Goal: Task Accomplishment & Management: Use online tool/utility

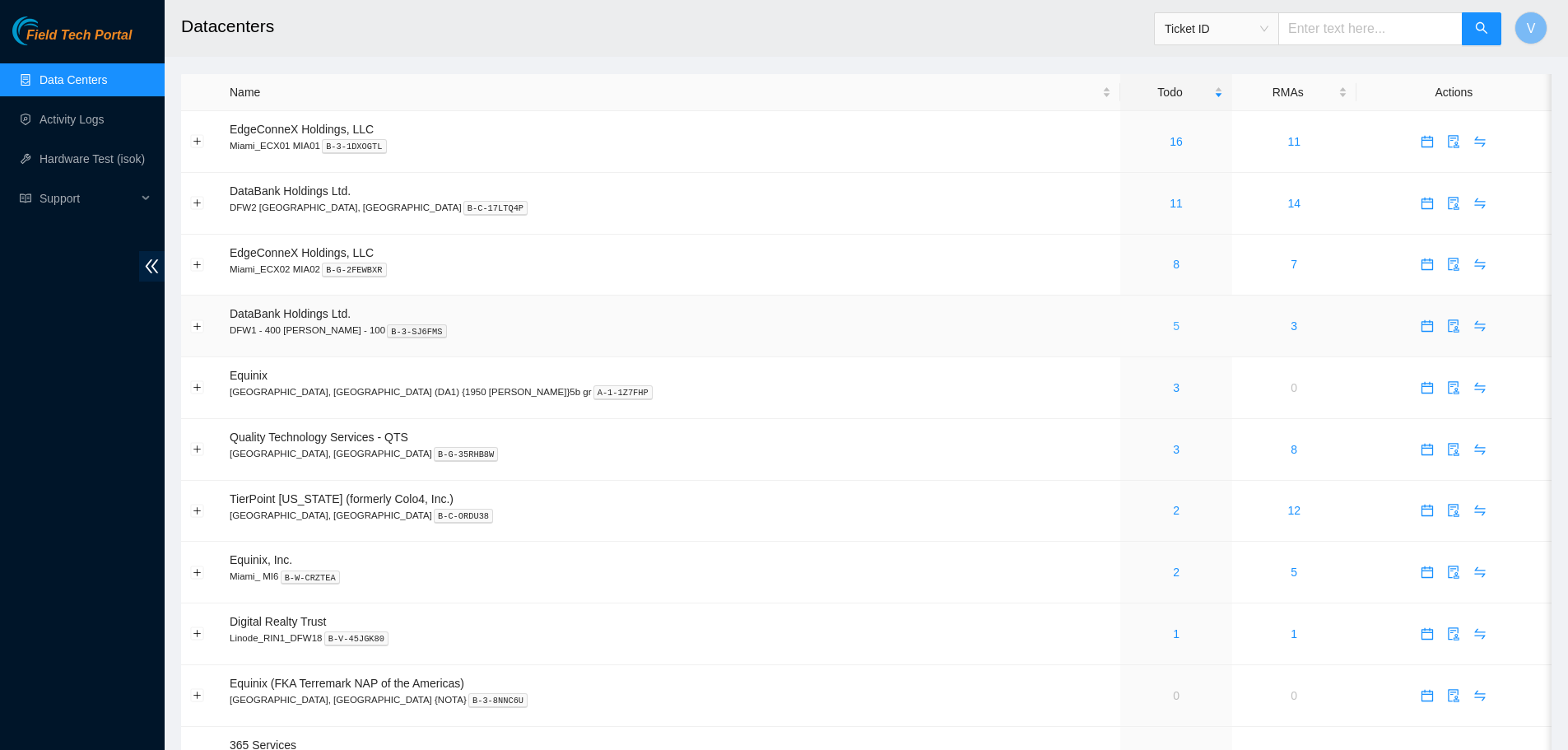
click at [1173, 325] on link "5" at bounding box center [1176, 325] width 7 height 13
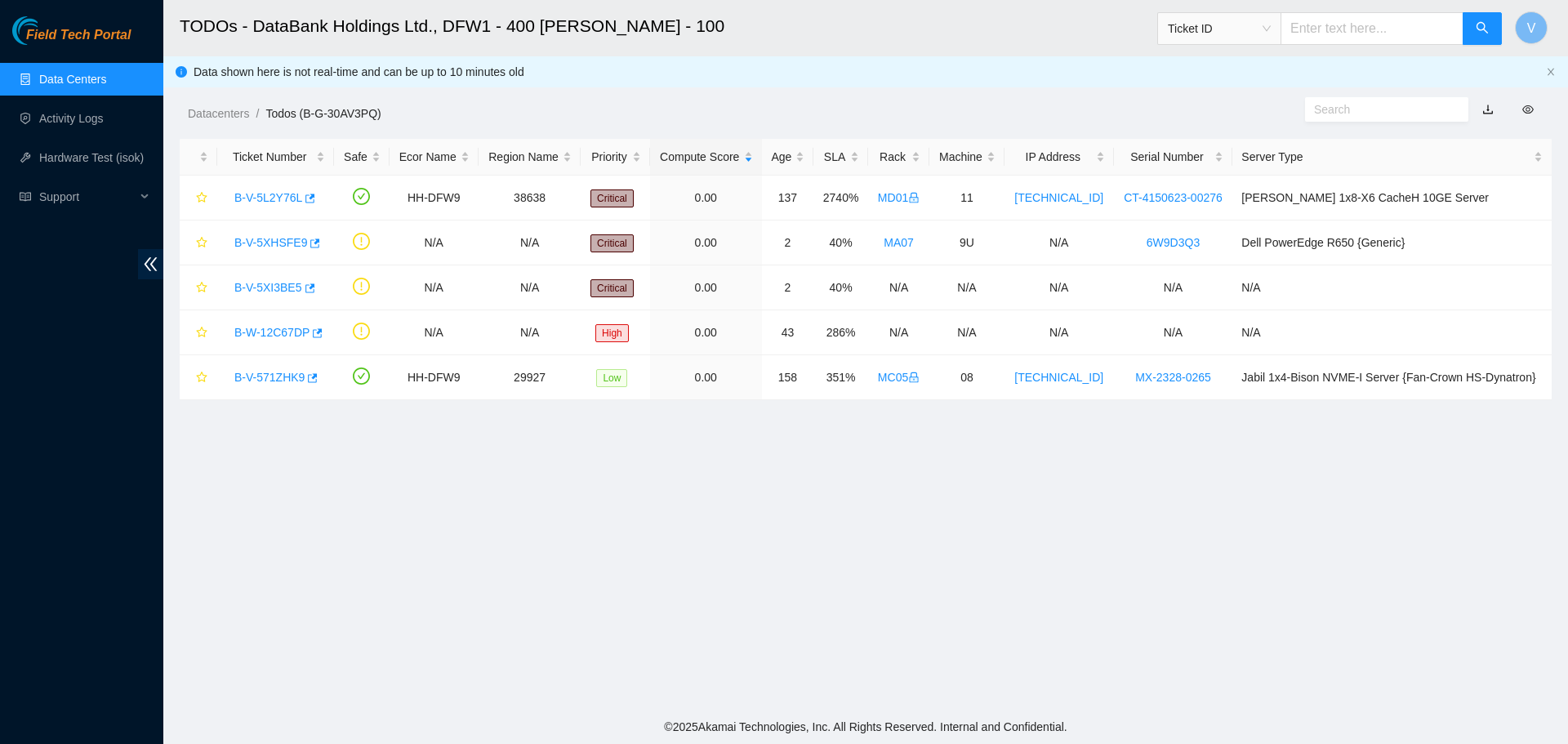
click at [1356, 27] on input "text" at bounding box center [1372, 28] width 183 height 32
paste input "B-V-5XIHZZ3"
type input "B-V-5XIHZZ3"
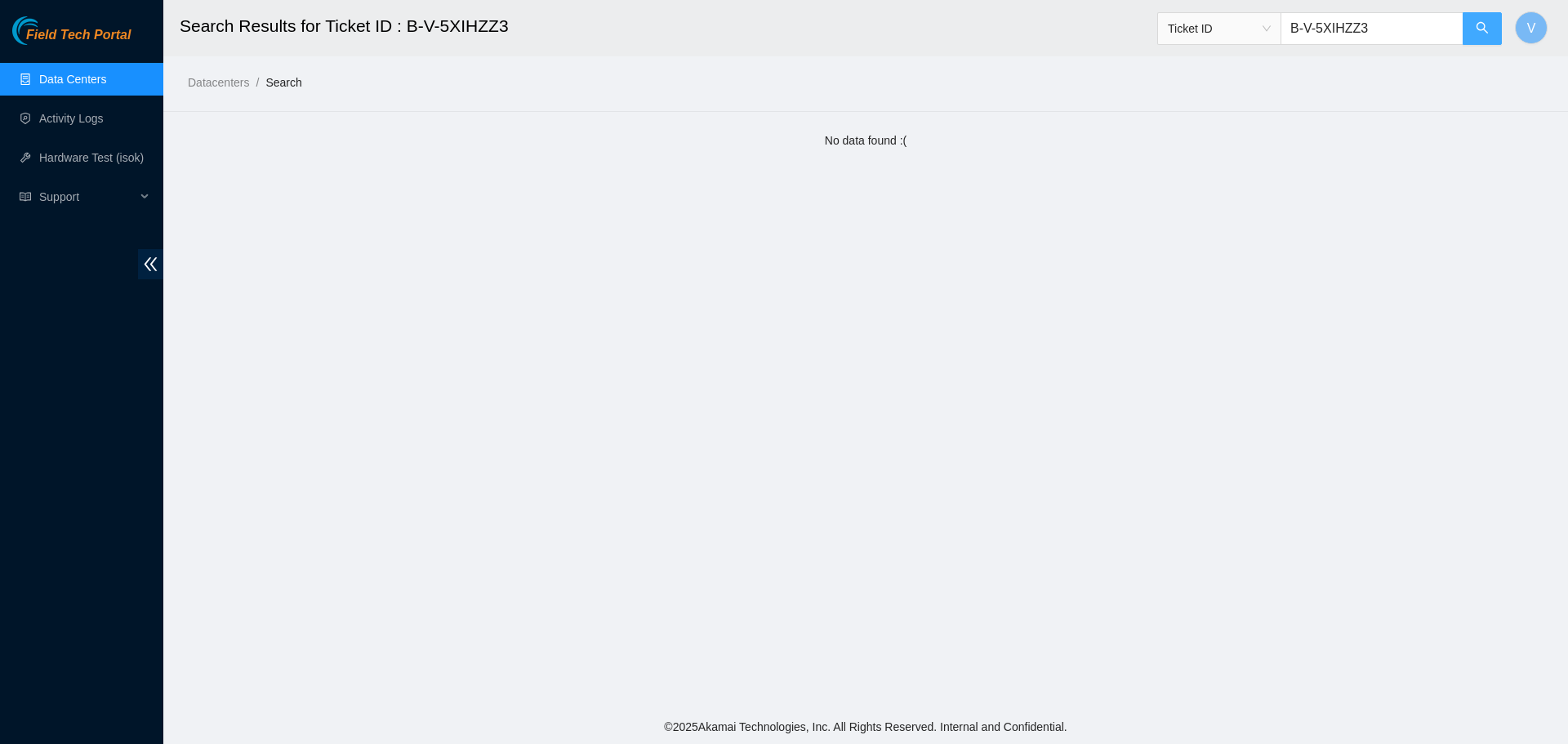
click at [1477, 30] on icon "search" at bounding box center [1482, 27] width 13 height 13
drag, startPoint x: 1395, startPoint y: 27, endPoint x: 1284, endPoint y: 25, distance: 111.0
click at [1284, 25] on span "Ticket ID B-V-5XIHZZ3" at bounding box center [1330, 28] width 345 height 32
click at [65, 81] on link "Data Centers" at bounding box center [73, 79] width 67 height 13
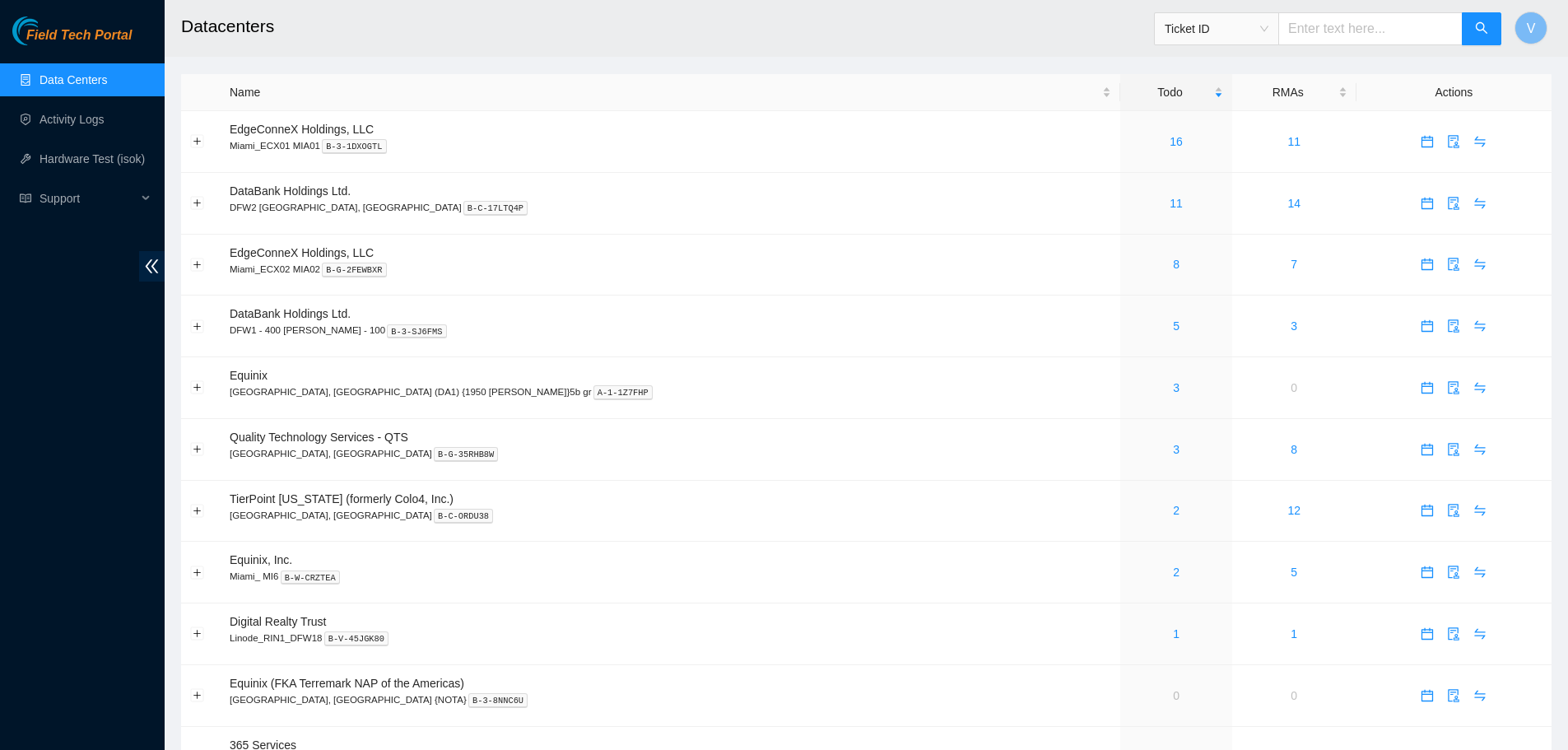
click at [1349, 25] on input "text" at bounding box center [1370, 28] width 184 height 33
paste input "B-V-5XIHZZ3"
type input "B-V-5XIHZZ3"
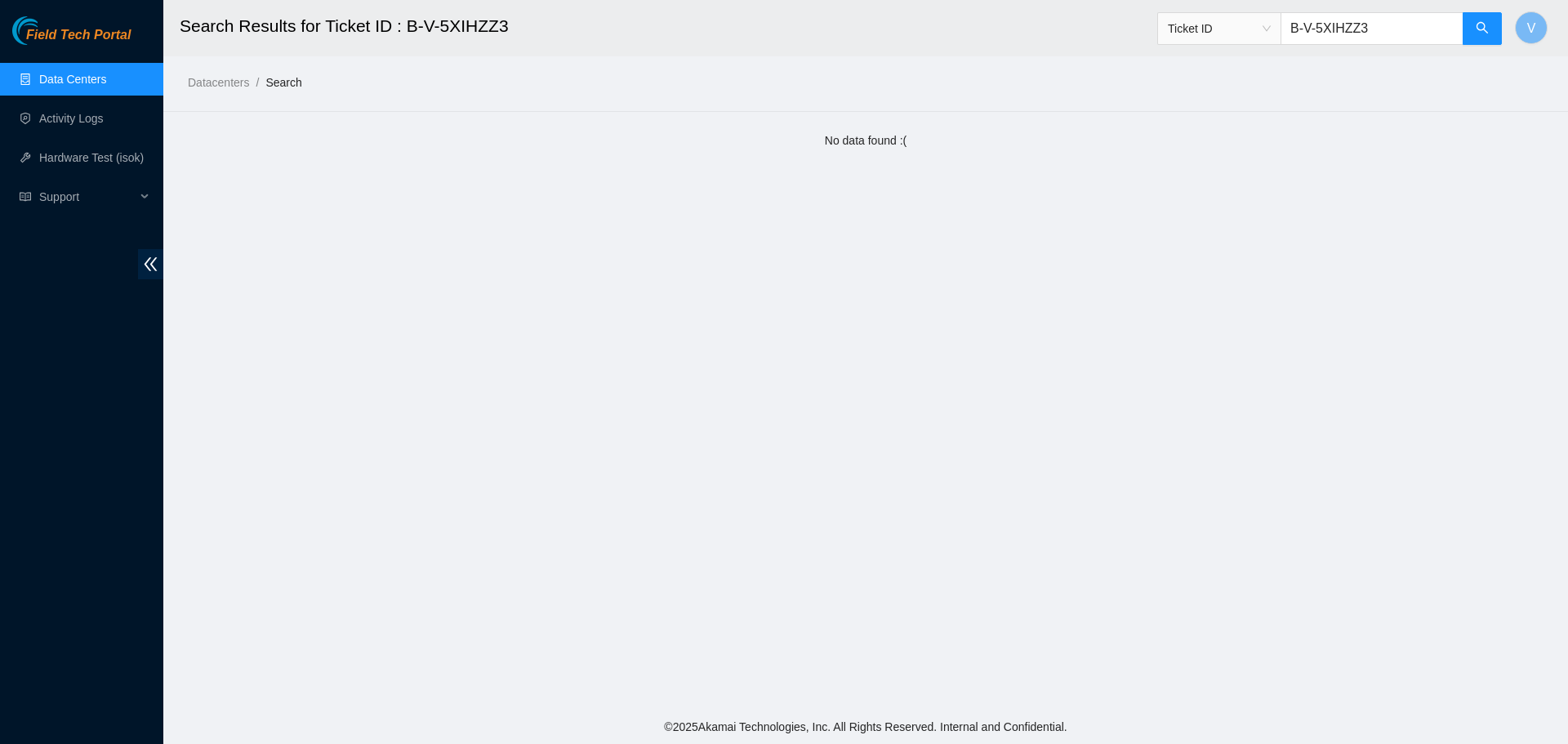
click at [85, 85] on link "Data Centers" at bounding box center [73, 79] width 67 height 13
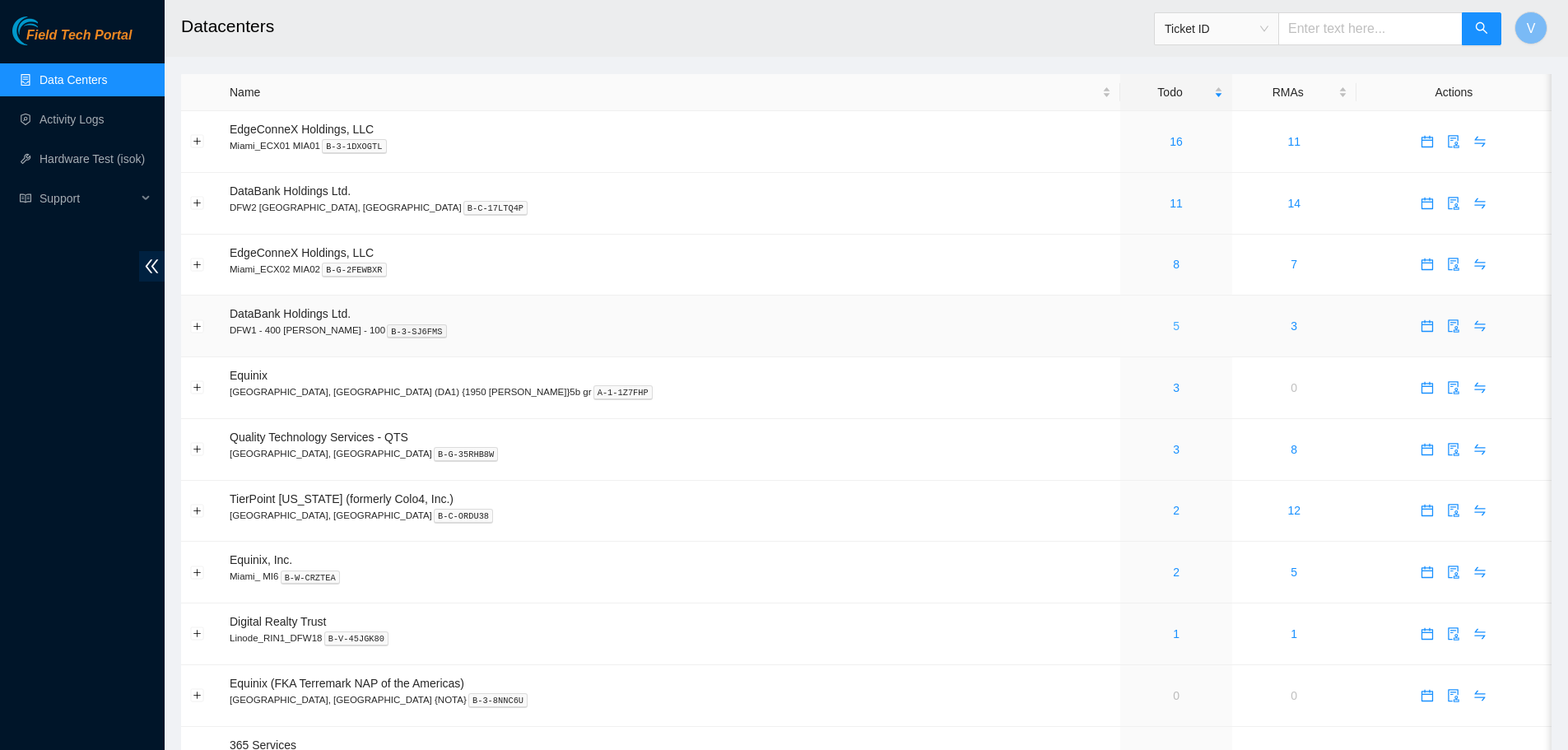
click at [1173, 330] on link "5" at bounding box center [1176, 325] width 7 height 13
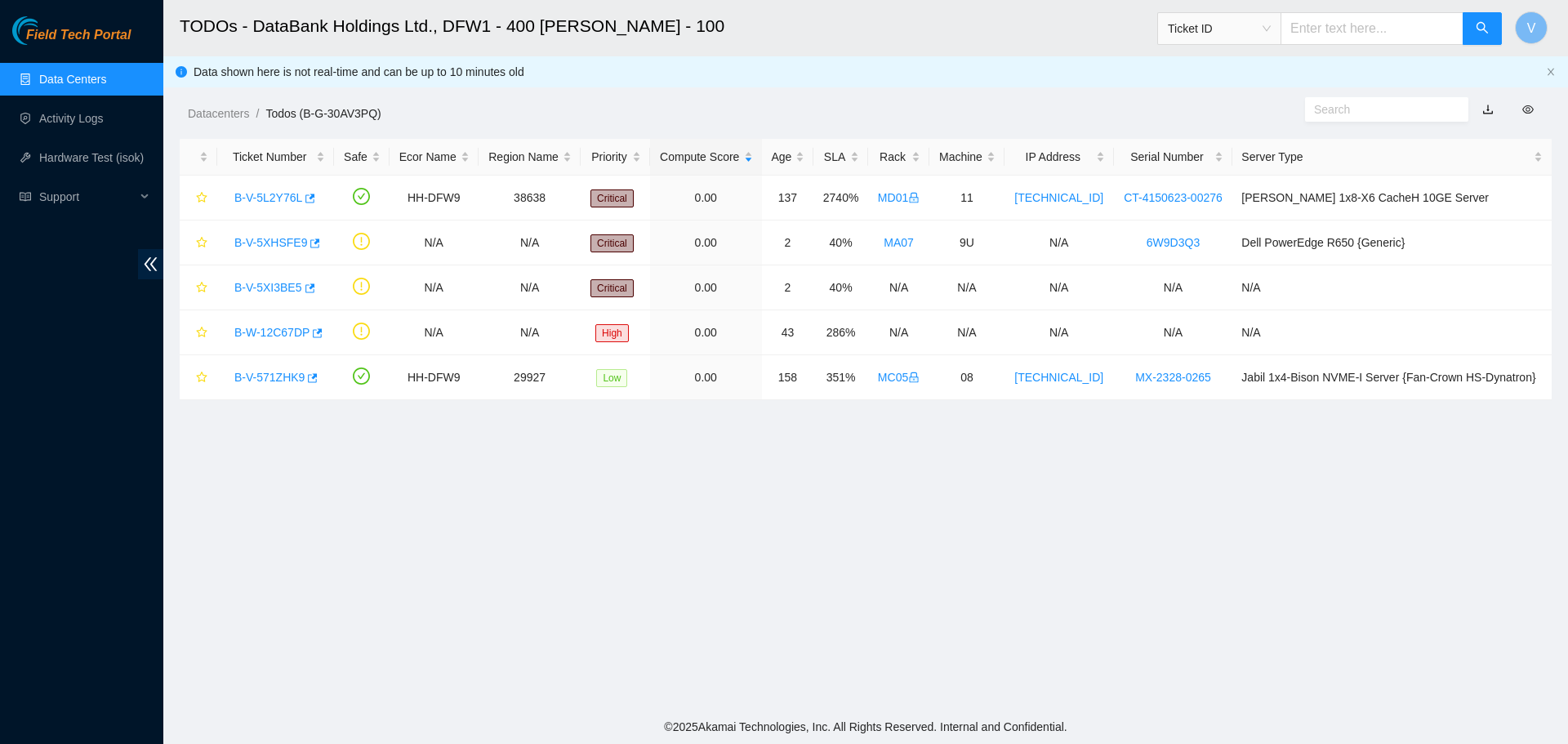
click at [1370, 32] on input "text" at bounding box center [1372, 28] width 183 height 32
paste input "B-V-5XIHZZ3"
type input "B-V-5XIHZZ3"
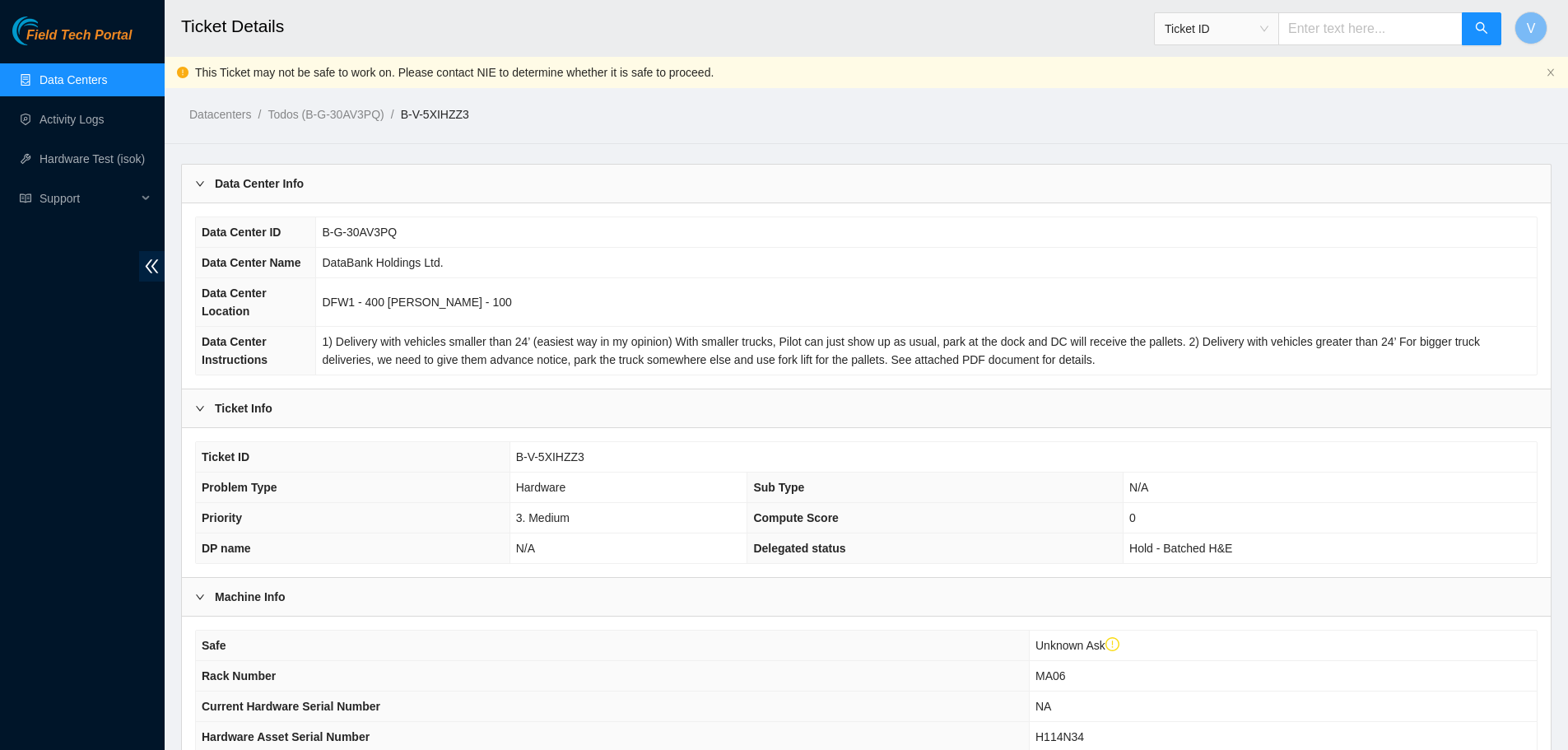
click at [80, 78] on link "Data Centers" at bounding box center [73, 79] width 67 height 13
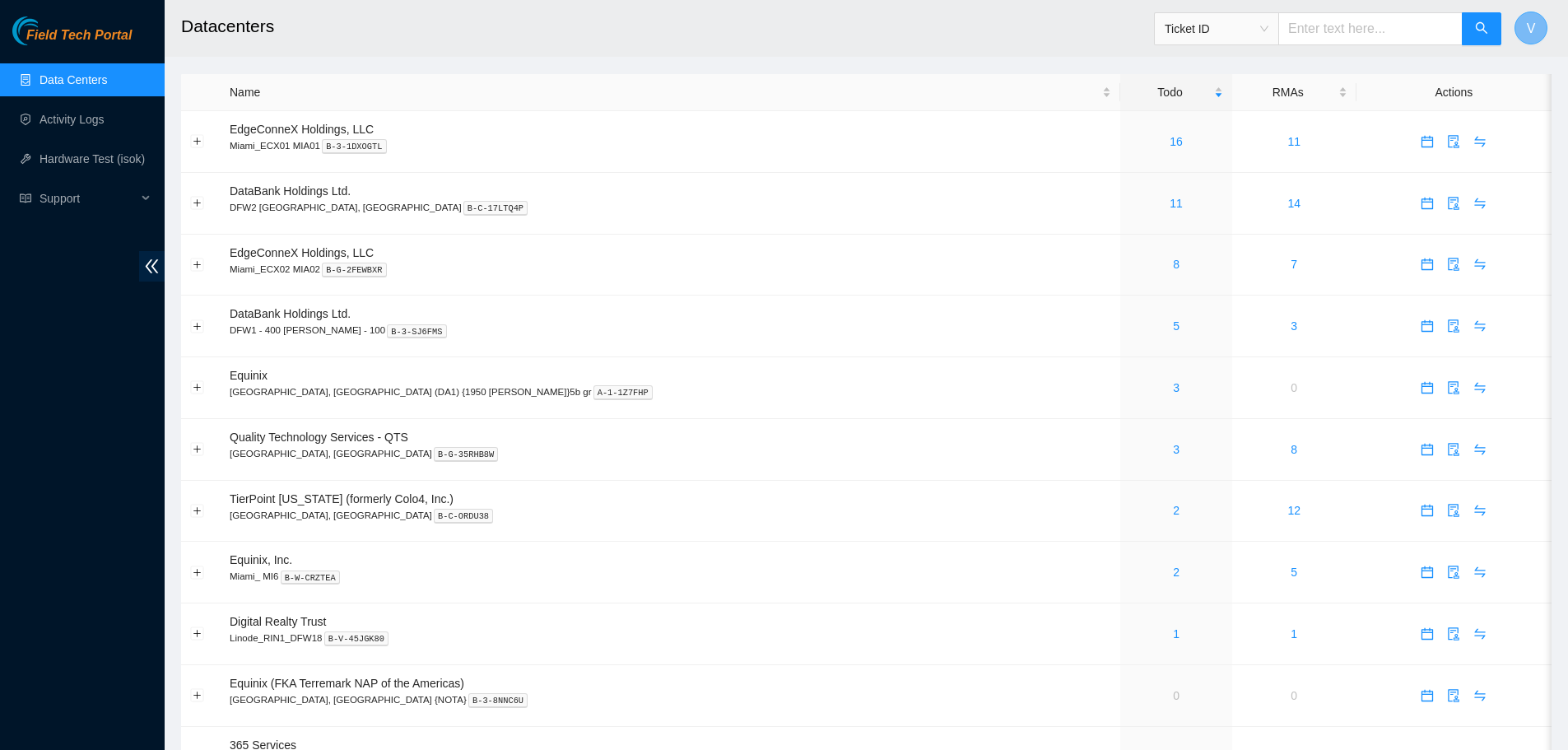
click at [1527, 30] on span "V" at bounding box center [1531, 28] width 9 height 21
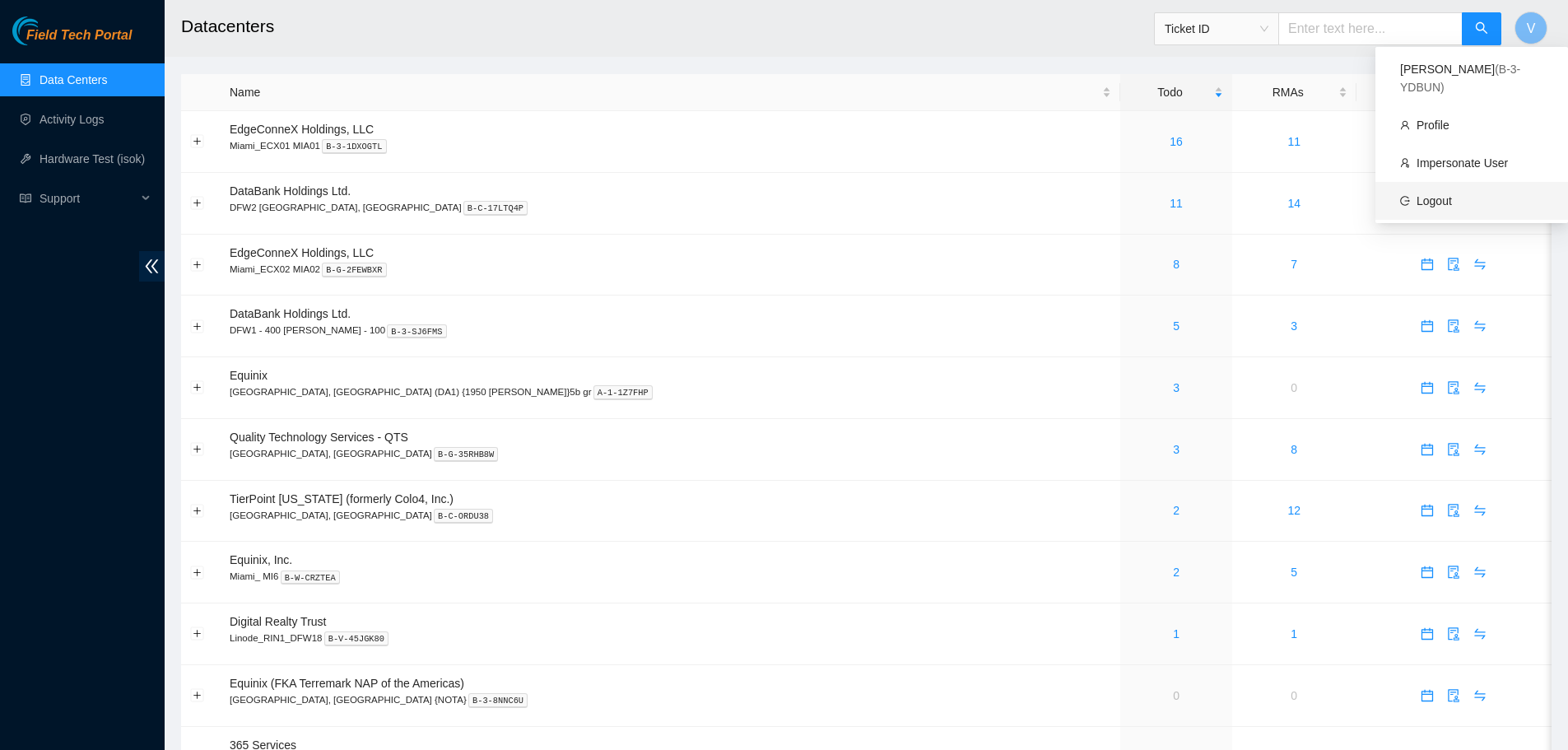
click at [1452, 195] on link "Logout" at bounding box center [1434, 201] width 35 height 13
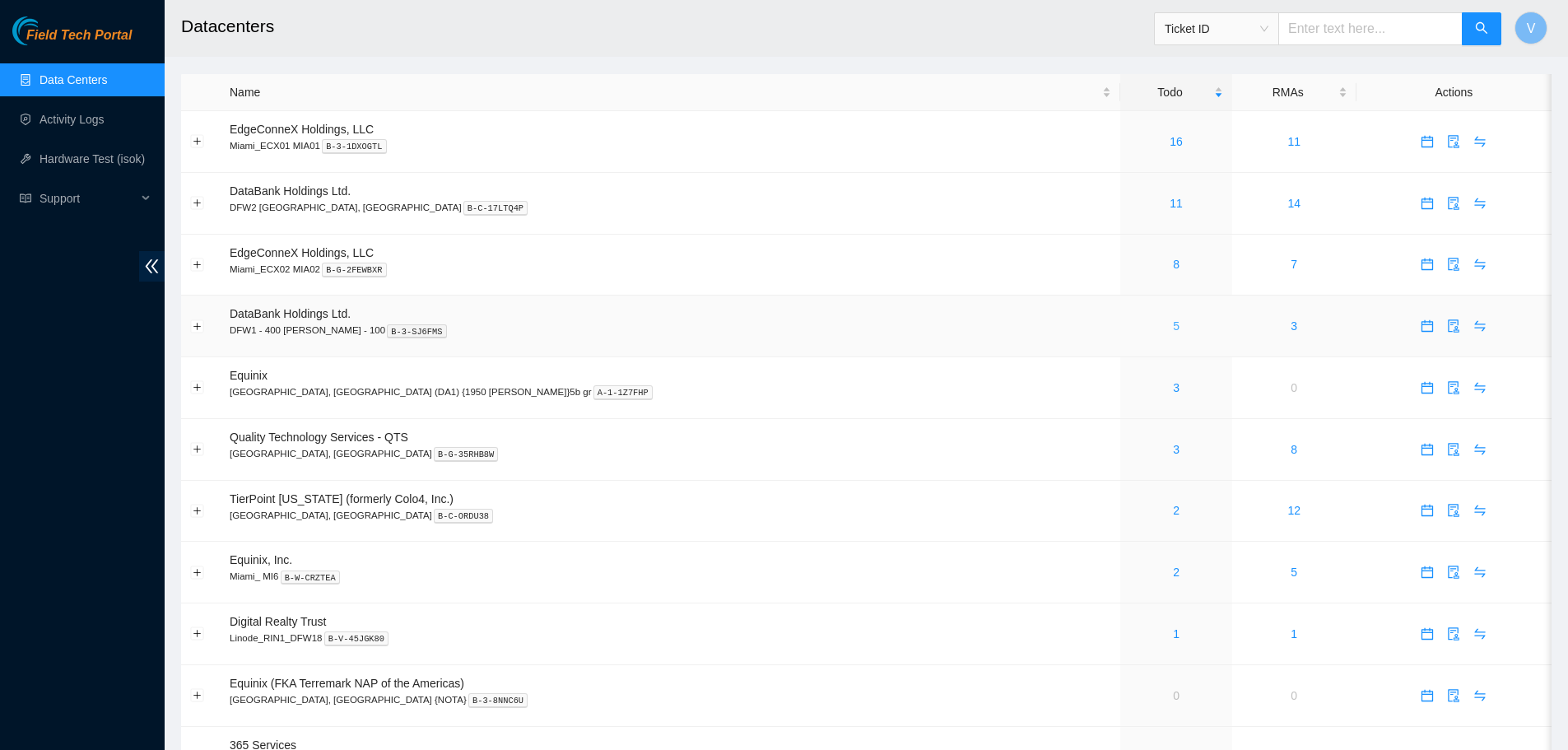
click at [1173, 328] on link "5" at bounding box center [1176, 325] width 7 height 13
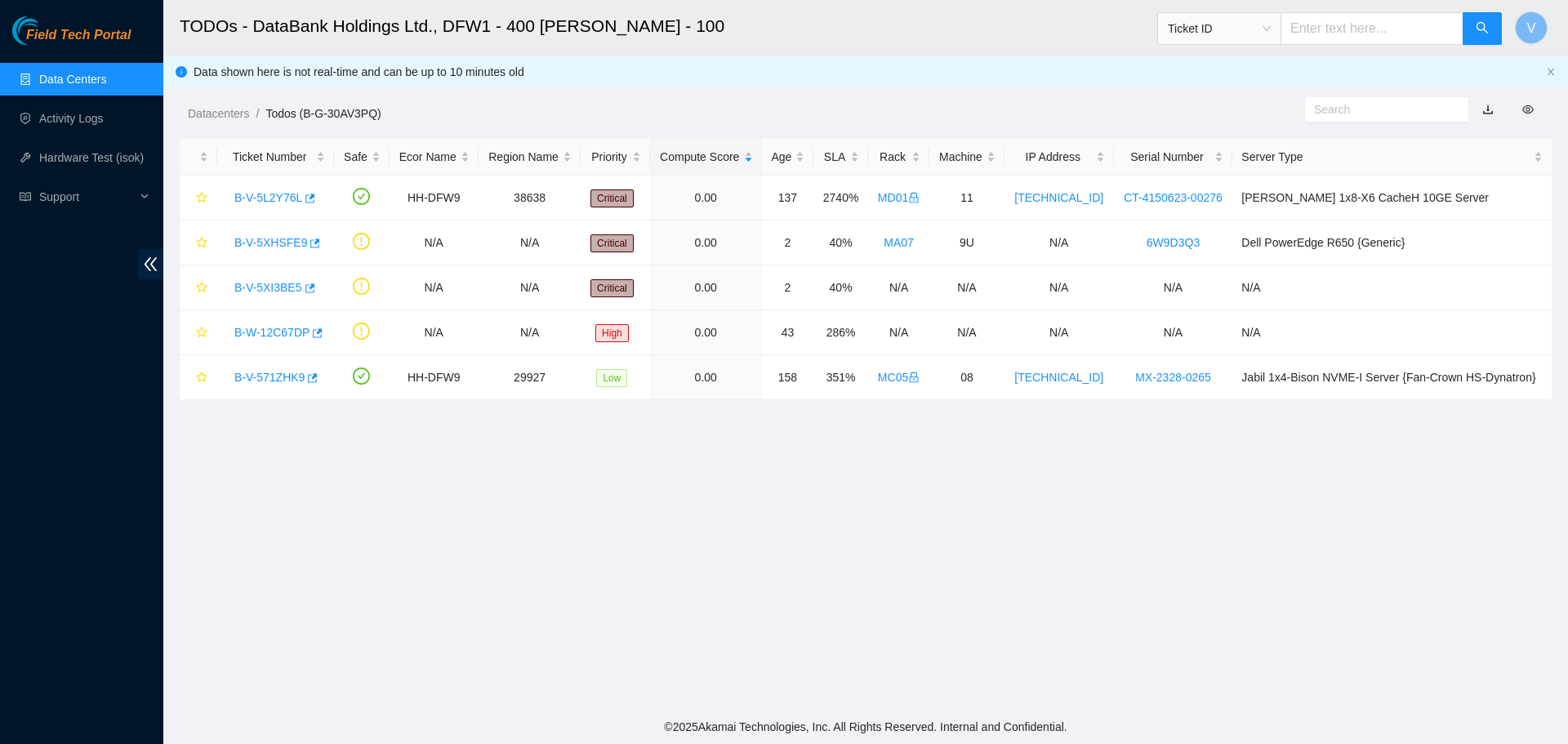
click at [1337, 29] on input "text" at bounding box center [1372, 28] width 183 height 32
paste input "B-V-5XIHZZ3"
type input "B-V-5XIHZZ3"
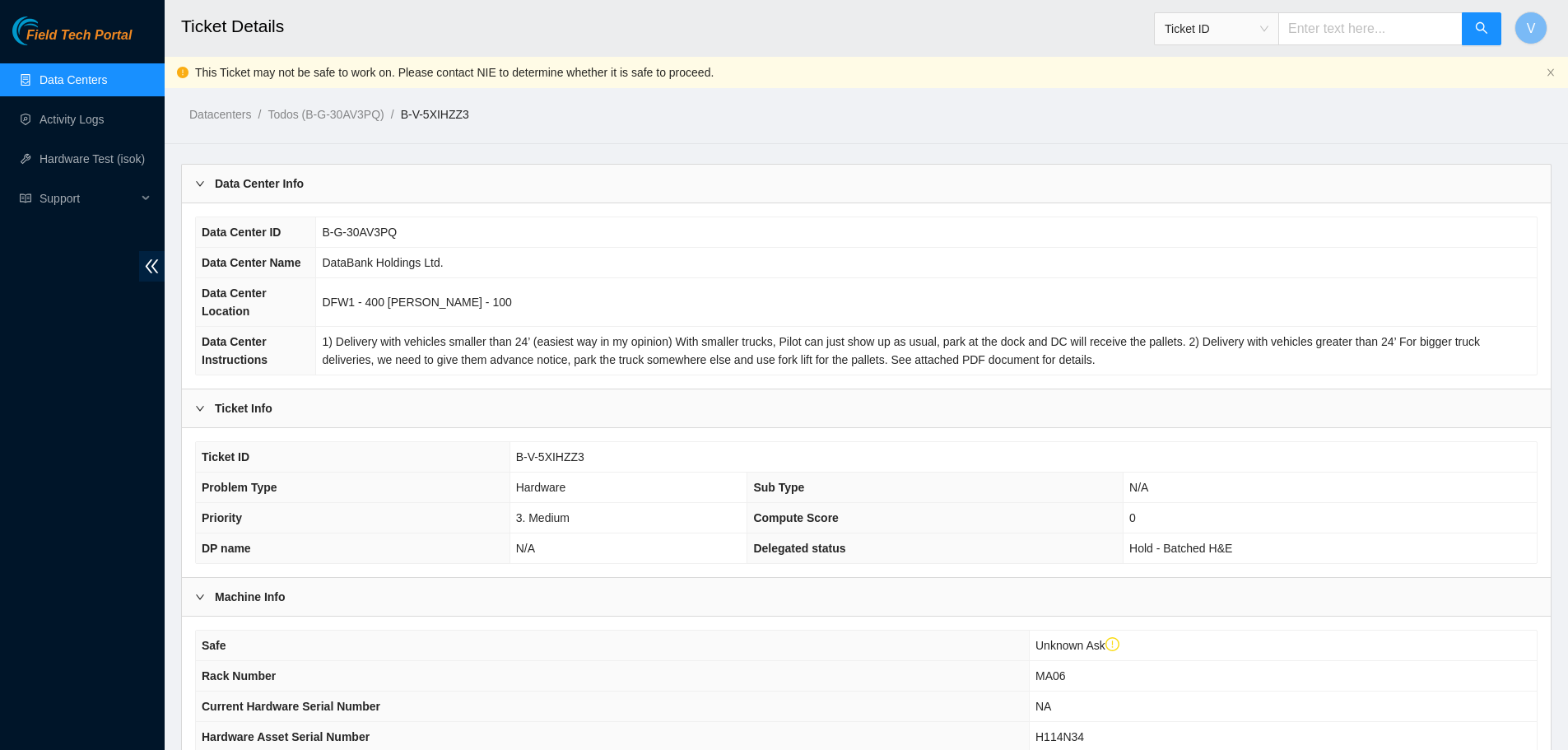
click at [69, 76] on link "Data Centers" at bounding box center [73, 79] width 67 height 13
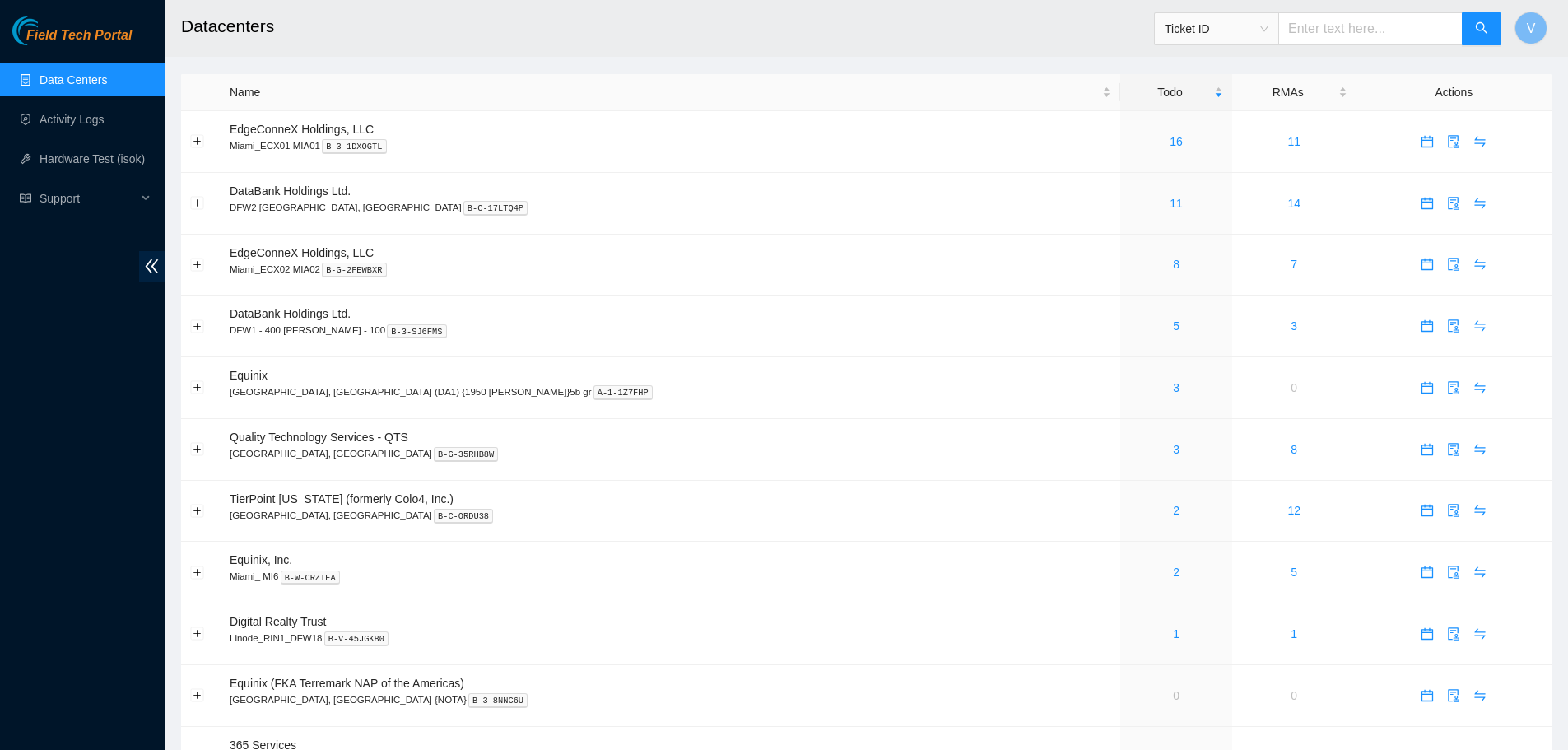
click at [90, 77] on link "Data Centers" at bounding box center [73, 79] width 67 height 13
click at [1173, 325] on link "5" at bounding box center [1176, 325] width 7 height 13
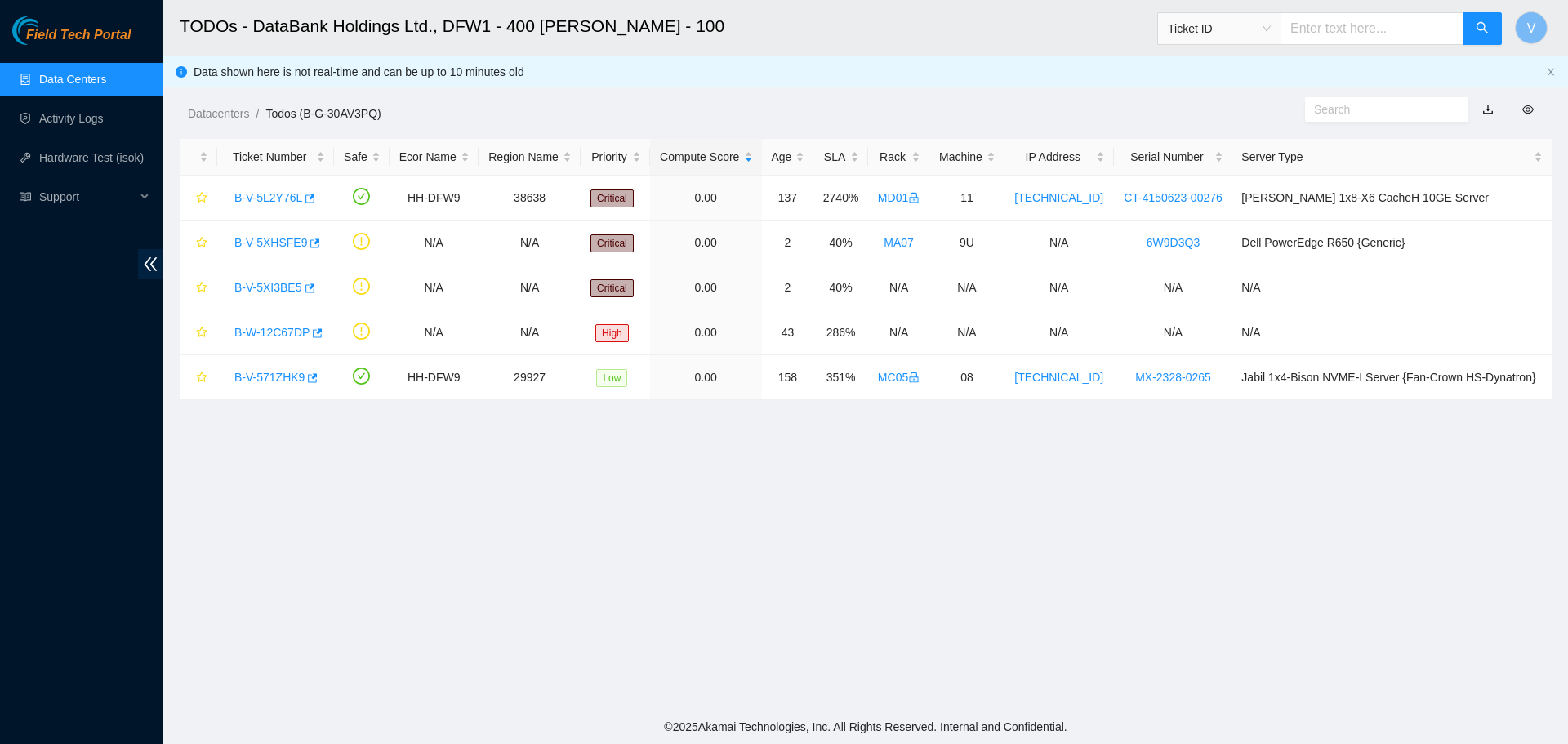
click at [1354, 112] on input "text" at bounding box center [1380, 109] width 132 height 18
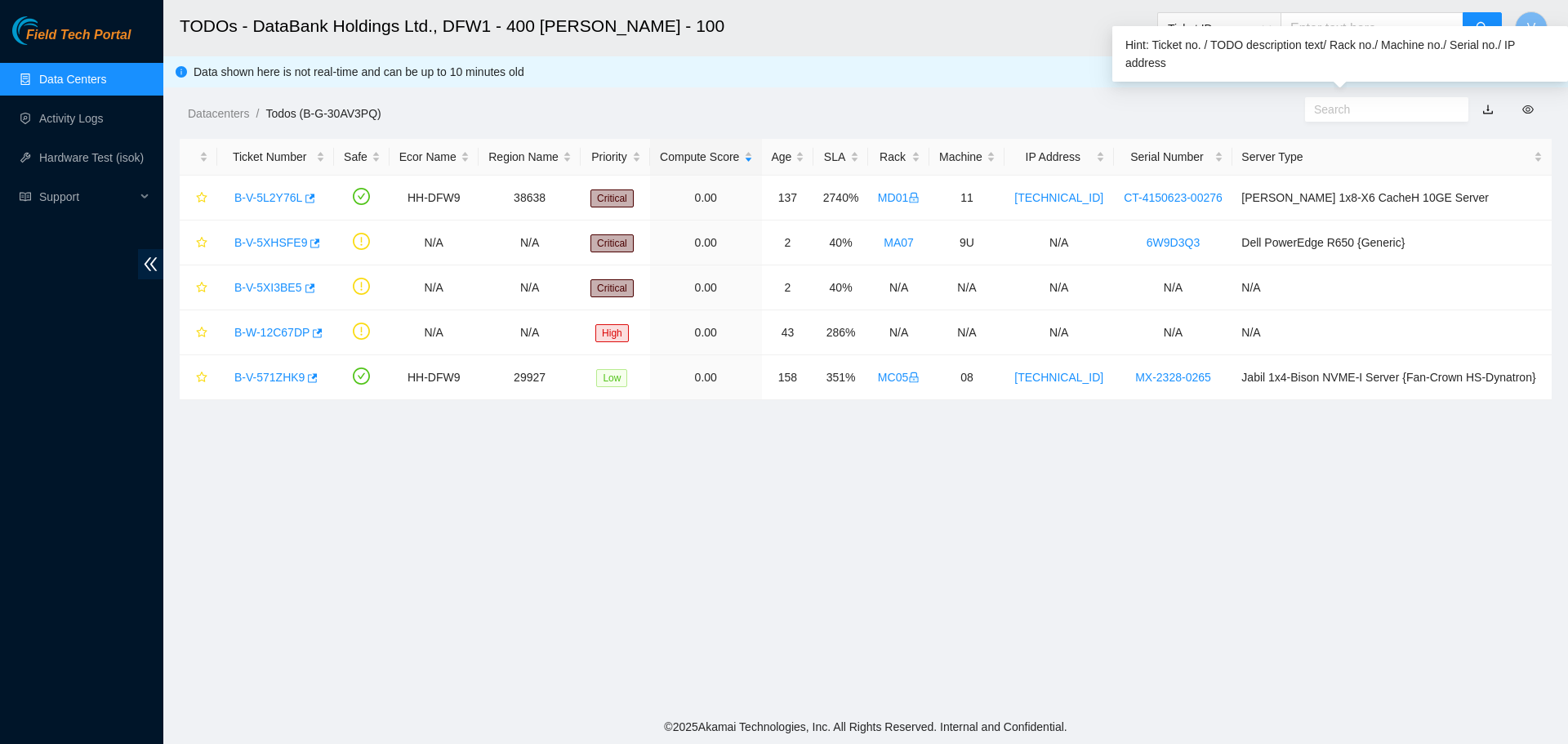
paste input "B-V-5XIHZZ3"
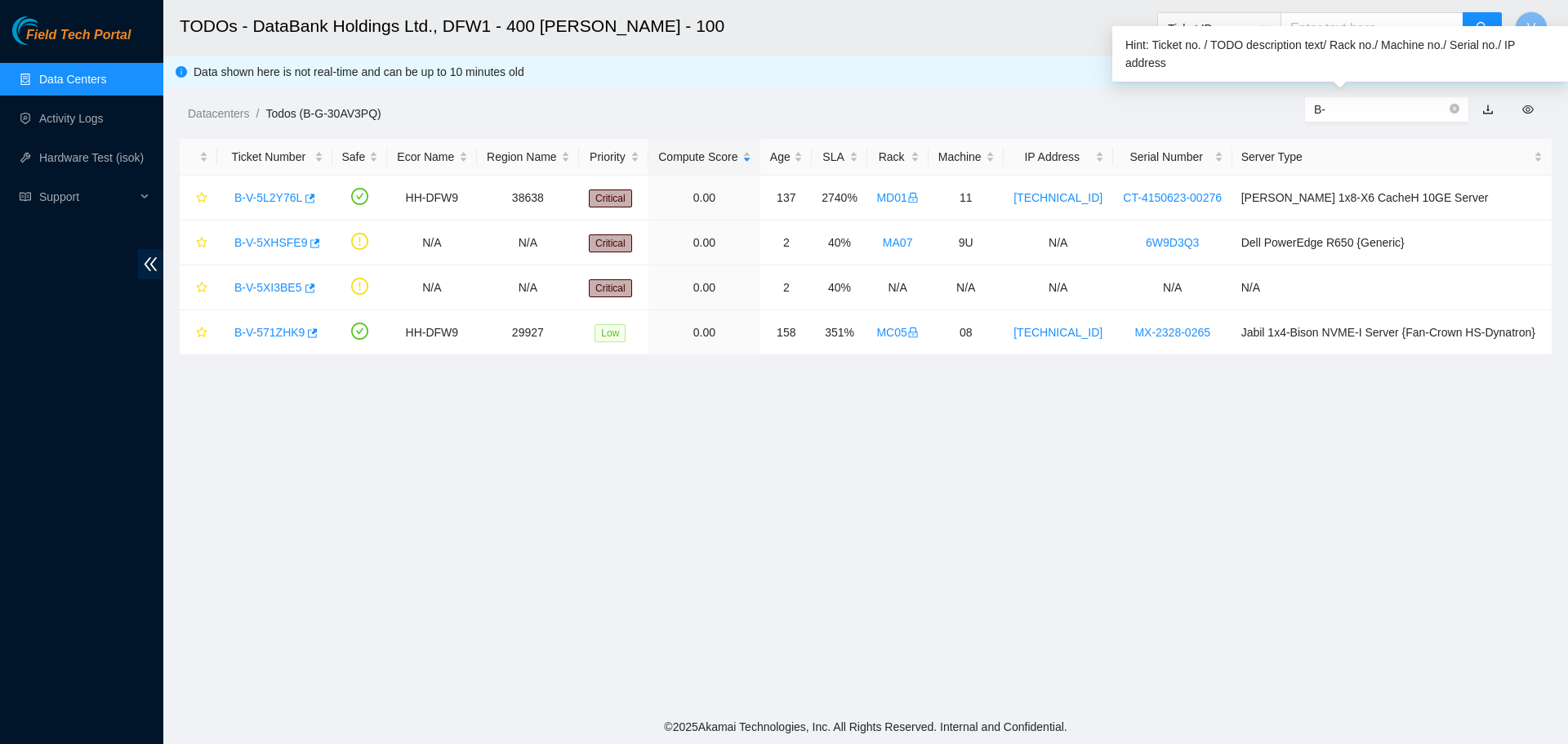
type input "B"
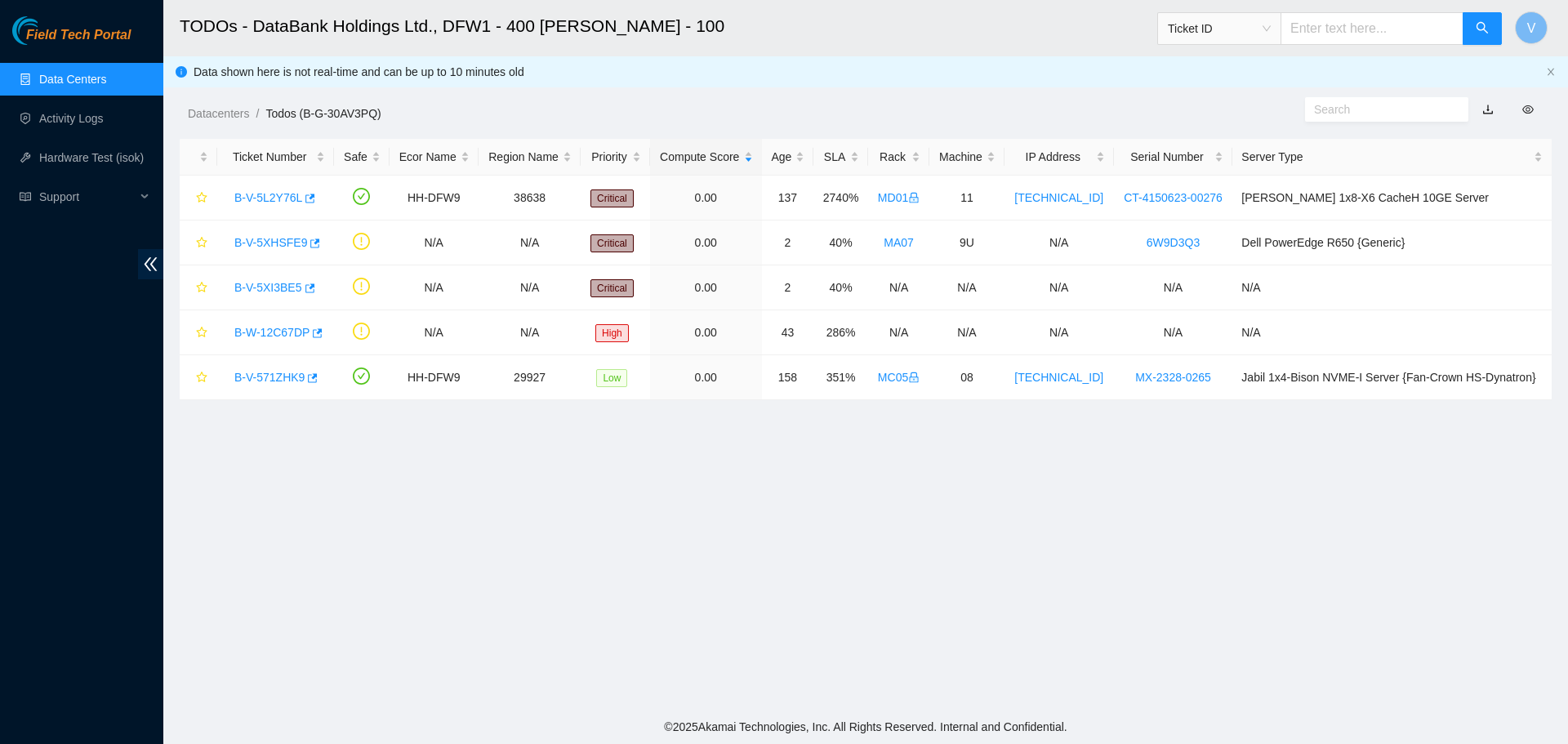
click at [1035, 500] on main "TODOs - DataBank Holdings Ltd., DFW1 - 400 [PERSON_NAME] - 100 Ticket ID V Data…" at bounding box center [866, 354] width 1405 height 710
click at [1330, 31] on input "text" at bounding box center [1372, 28] width 183 height 32
paste input "B-V-5XIHZZ3"
type input "B-V-5XIHZZ3"
drag, startPoint x: 1414, startPoint y: 28, endPoint x: 1295, endPoint y: 32, distance: 119.1
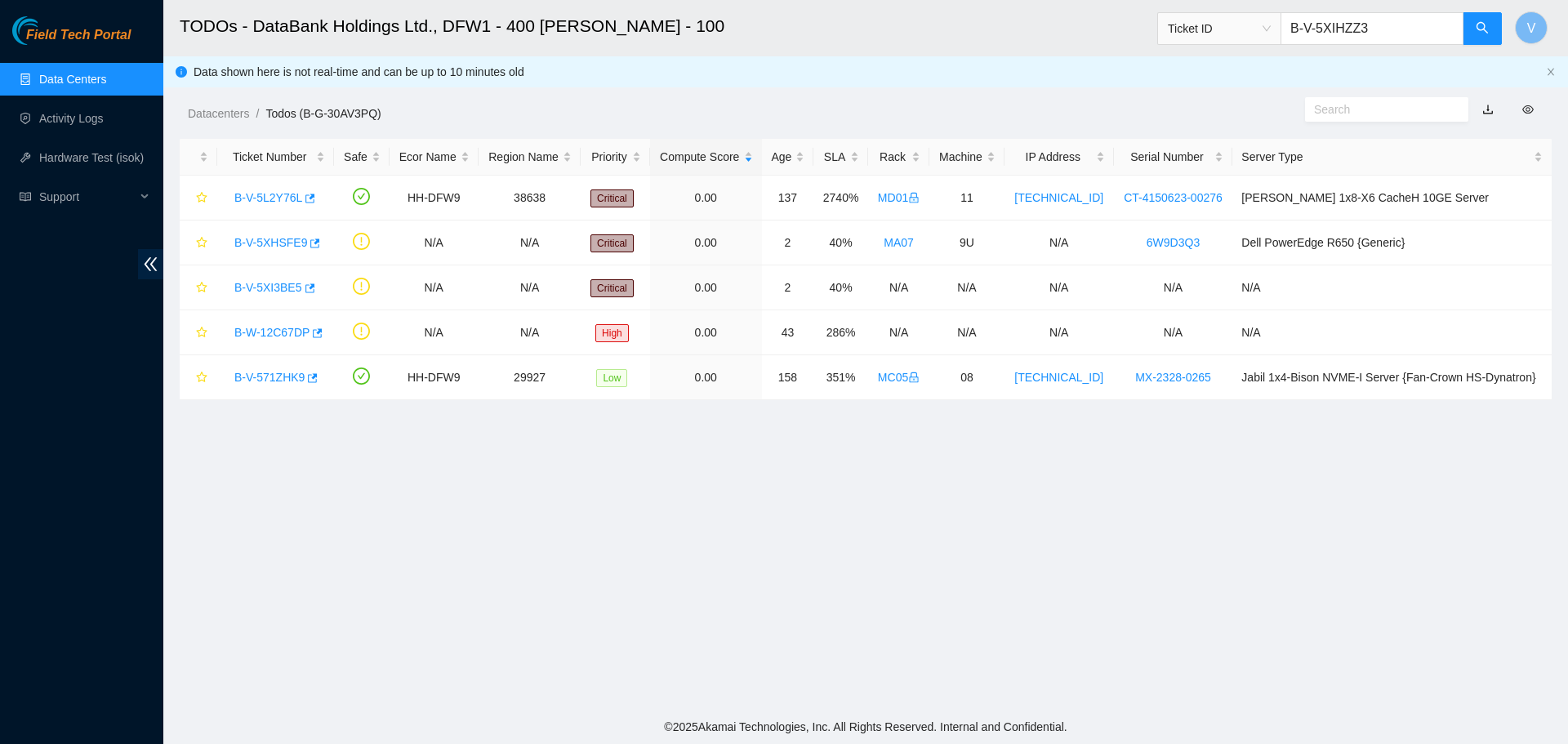
click at [1295, 32] on span "Ticket ID B-V-5XIHZZ3" at bounding box center [1330, 28] width 345 height 32
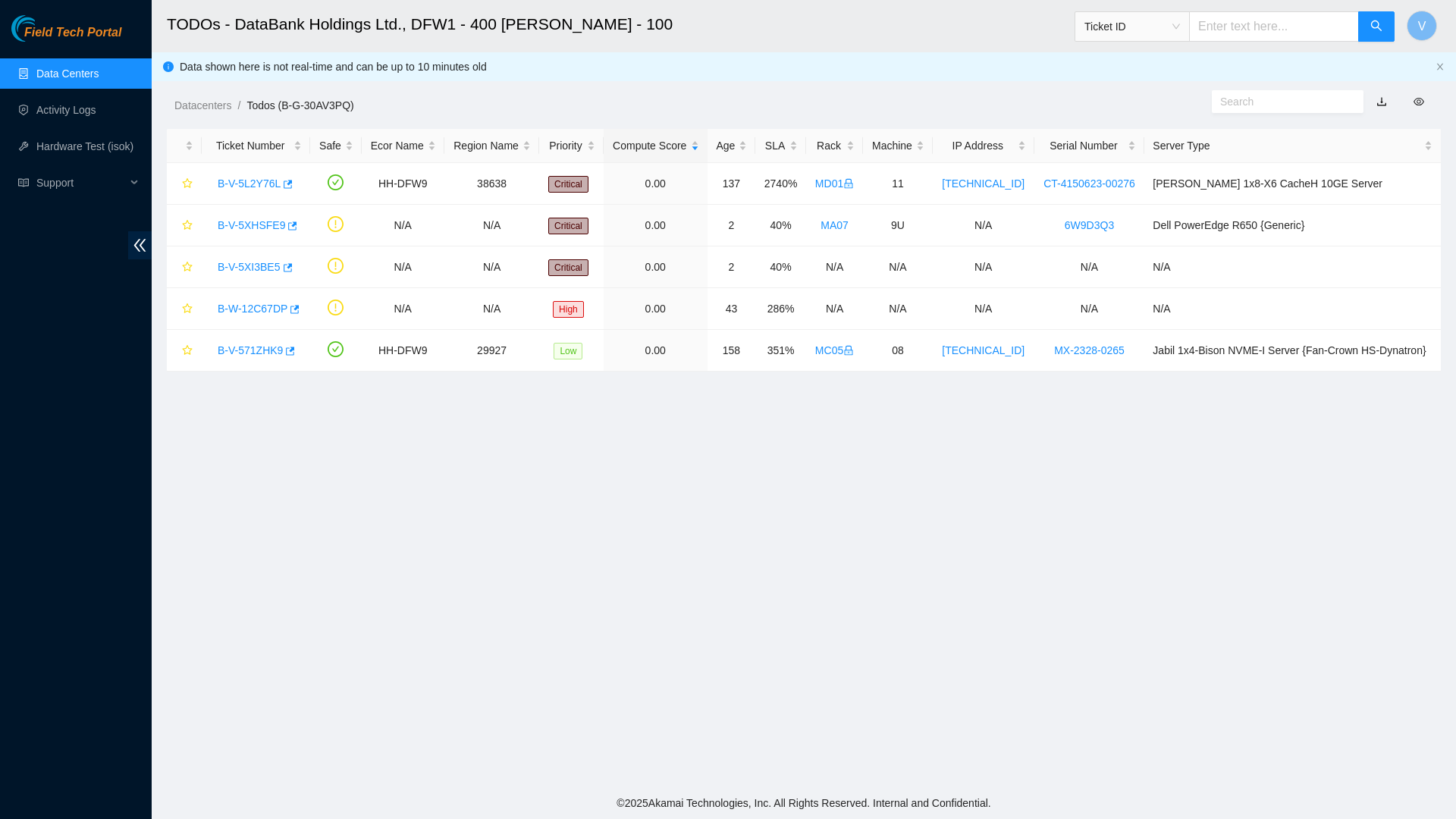
click at [935, 484] on main "TODOs - DataBank Holdings Ltd., DFW1 - 400 [PERSON_NAME] - 100 Ticket ID V Data…" at bounding box center [804, 394] width 1304 height 787
click at [1272, 106] on input "text" at bounding box center [1281, 102] width 123 height 17
click at [1268, 22] on input "text" at bounding box center [1274, 26] width 170 height 30
paste input "B-V-5XIHZZ3"
type input "B-V-5XIHZZ3"
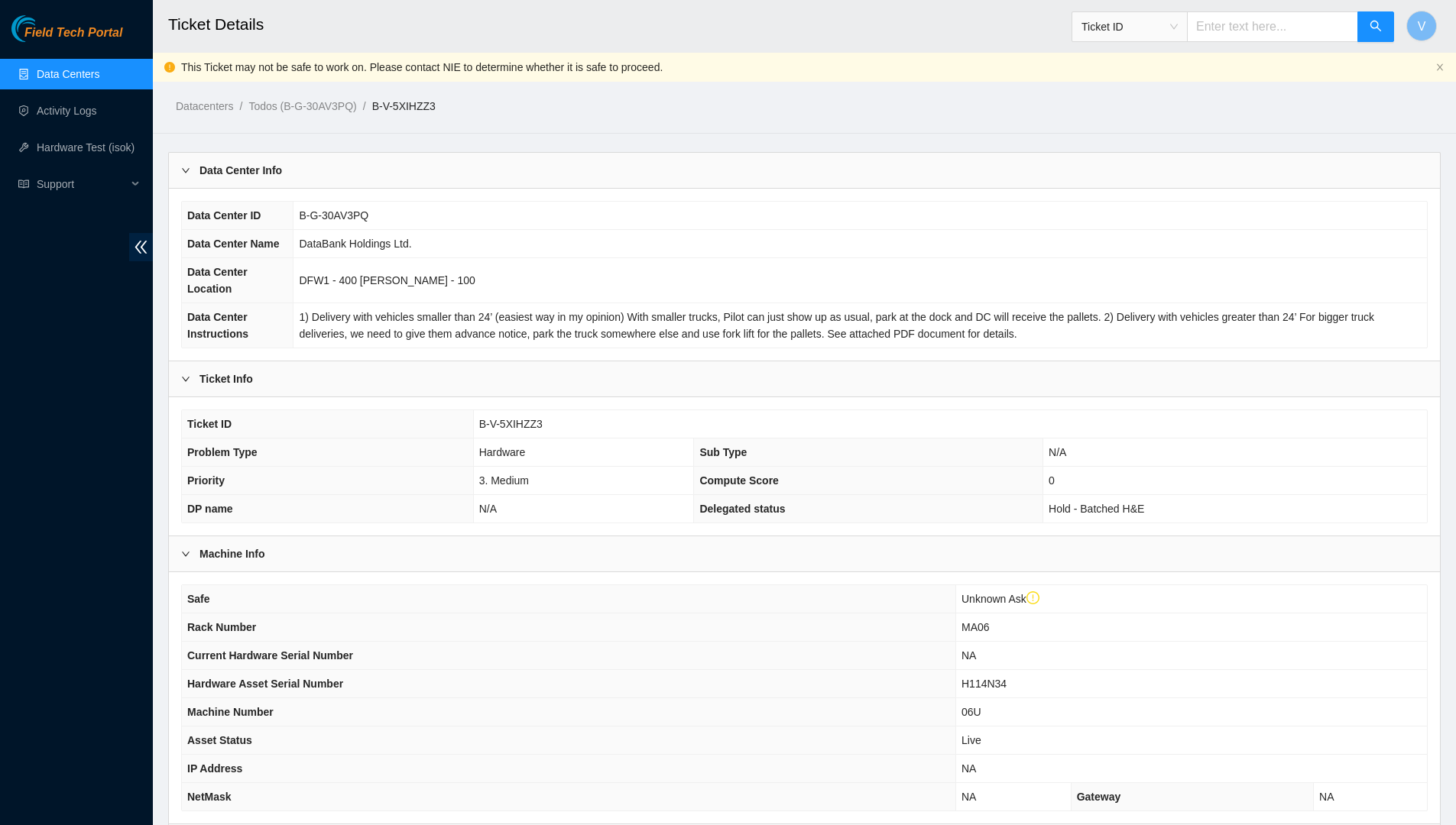
click at [845, 14] on h2 "Ticket Details" at bounding box center [667, 24] width 998 height 49
click at [309, 106] on link "Todos (B-G-30AV3PQ)" at bounding box center [302, 106] width 108 height 12
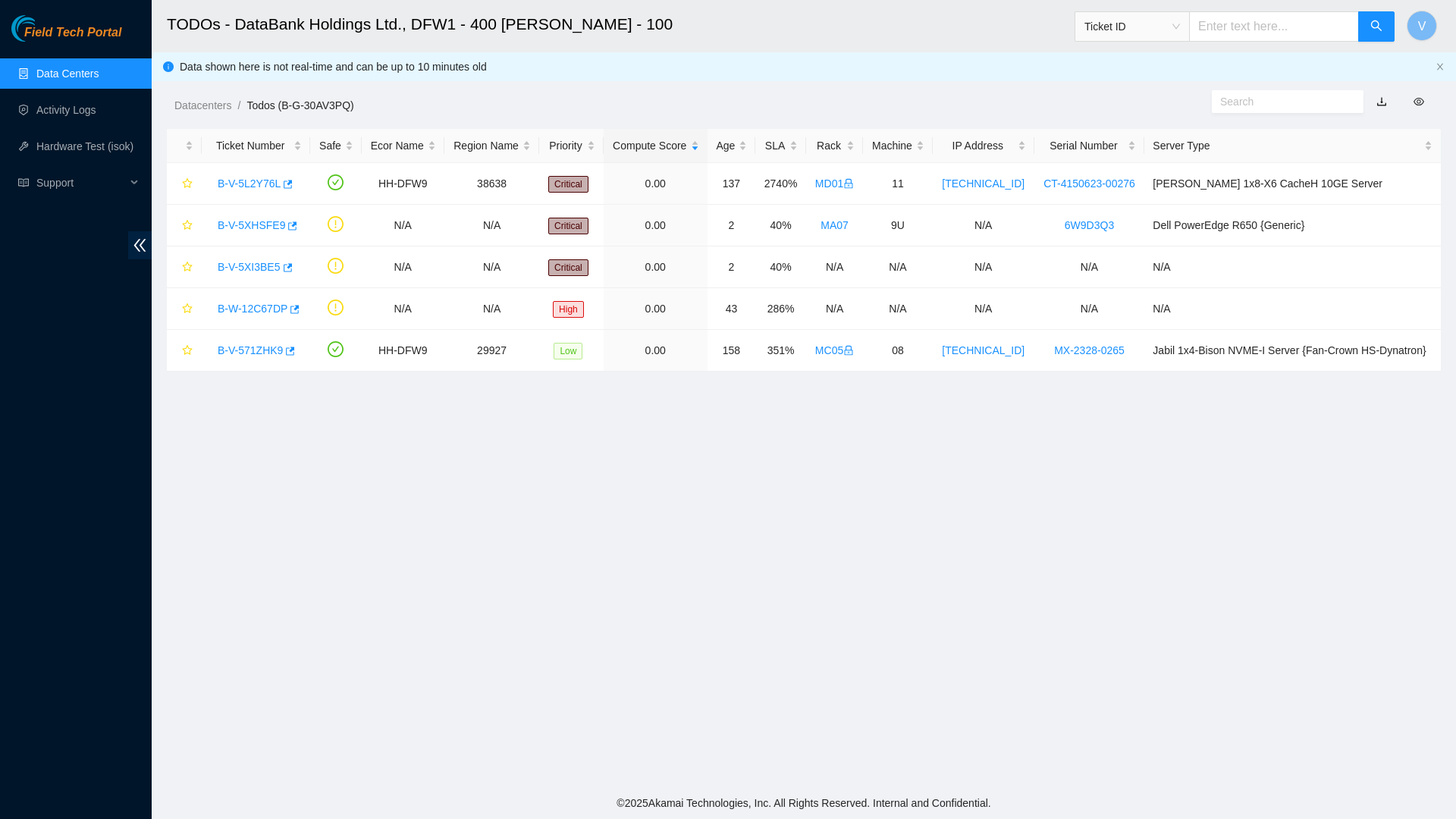
click at [81, 77] on link "Data Centers" at bounding box center [67, 73] width 62 height 12
